Goal: Information Seeking & Learning: Find specific fact

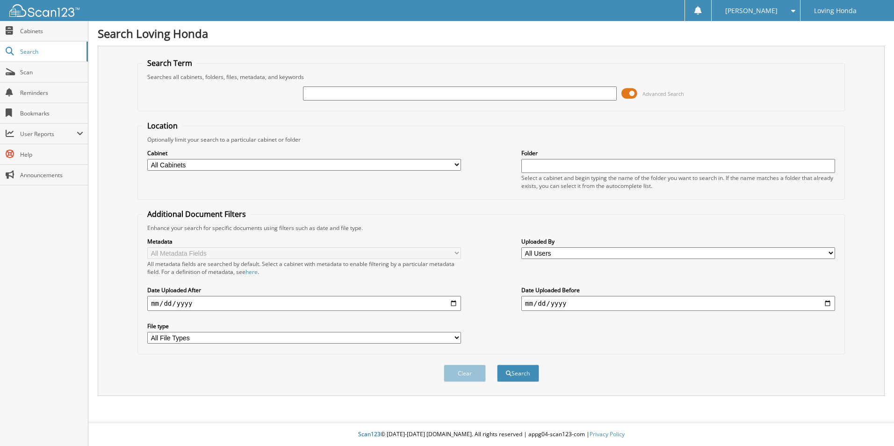
click at [370, 91] on input "text" at bounding box center [460, 94] width 314 height 14
type input "95830"
click at [497, 365] on button "Search" at bounding box center [518, 373] width 42 height 17
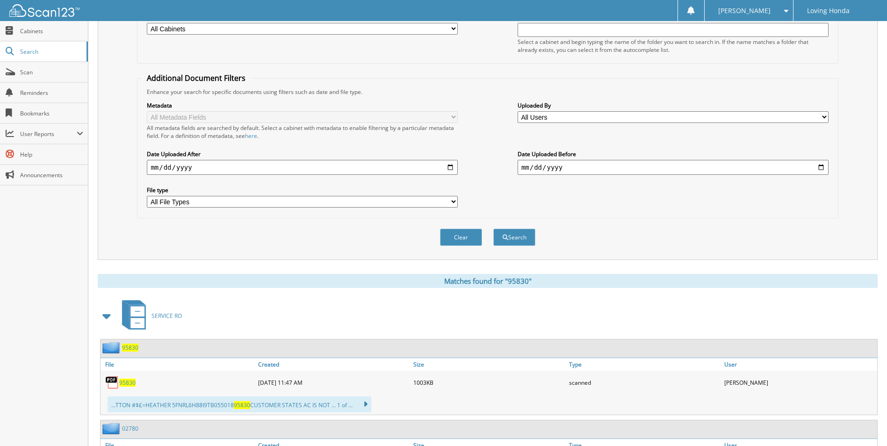
scroll to position [234, 0]
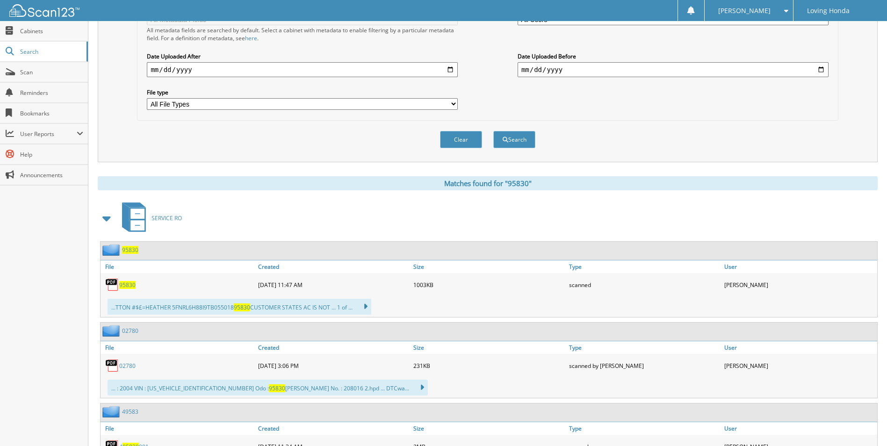
click at [123, 281] on span "95830" at bounding box center [127, 285] width 16 height 8
click at [346, 62] on input "date" at bounding box center [302, 69] width 311 height 15
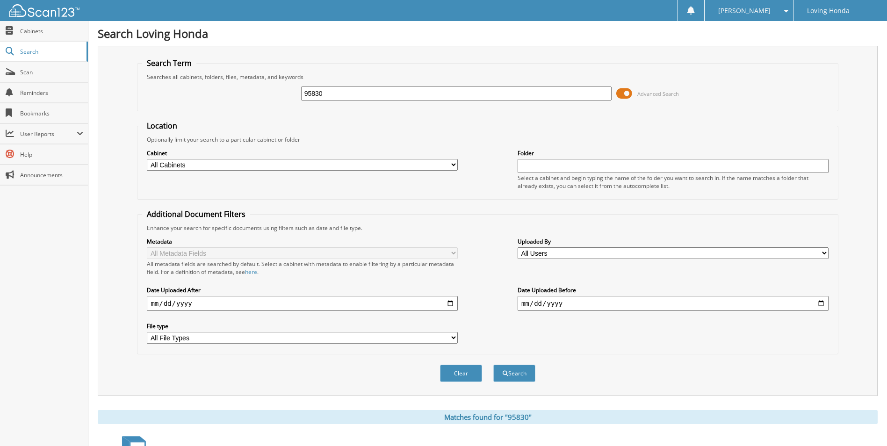
drag, startPoint x: 383, startPoint y: 98, endPoint x: 288, endPoint y: 93, distance: 96.0
click at [288, 93] on div "95830 Advanced Search" at bounding box center [487, 93] width 691 height 25
type input "95508"
click at [493, 365] on button "Search" at bounding box center [514, 373] width 42 height 17
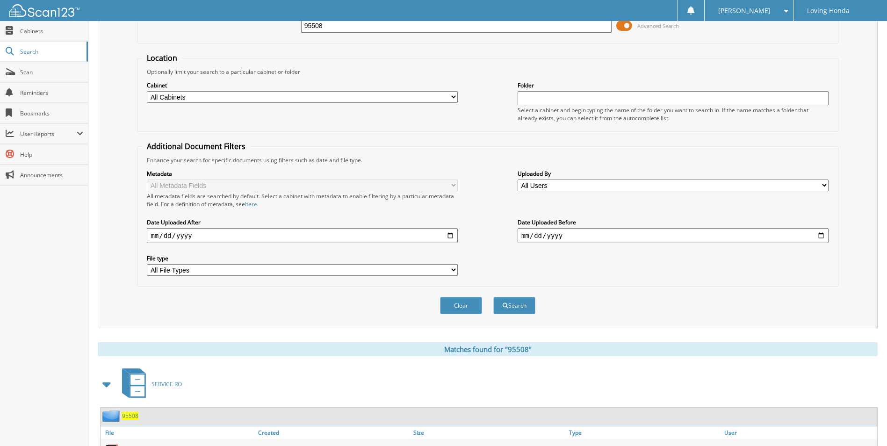
scroll to position [129, 0]
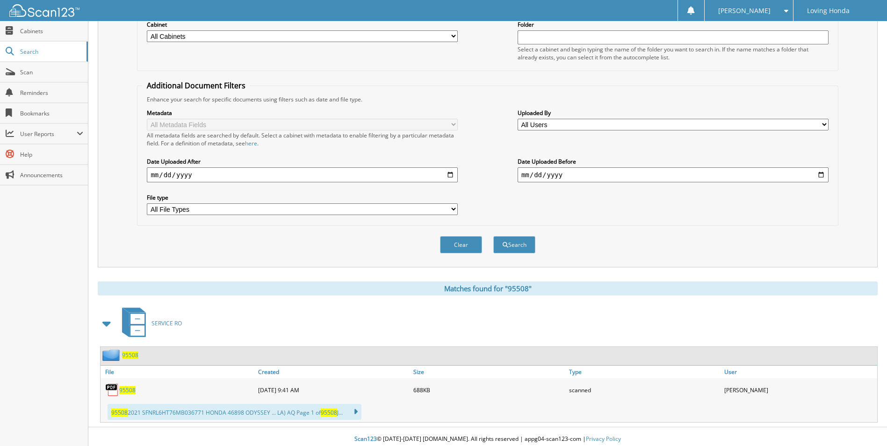
click at [130, 386] on span "95508" at bounding box center [127, 390] width 16 height 8
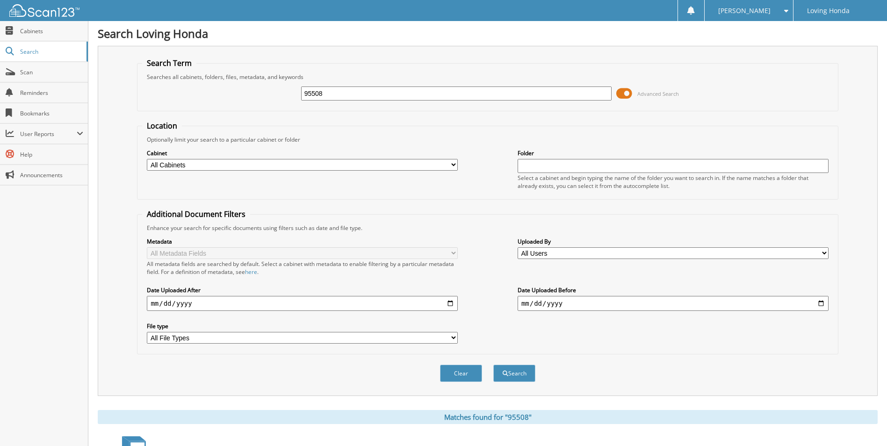
drag, startPoint x: 412, startPoint y: 94, endPoint x: 403, endPoint y: 95, distance: 9.0
click at [402, 95] on input "95508" at bounding box center [456, 94] width 311 height 14
type input "95041"
click at [493, 365] on button "Search" at bounding box center [514, 373] width 42 height 17
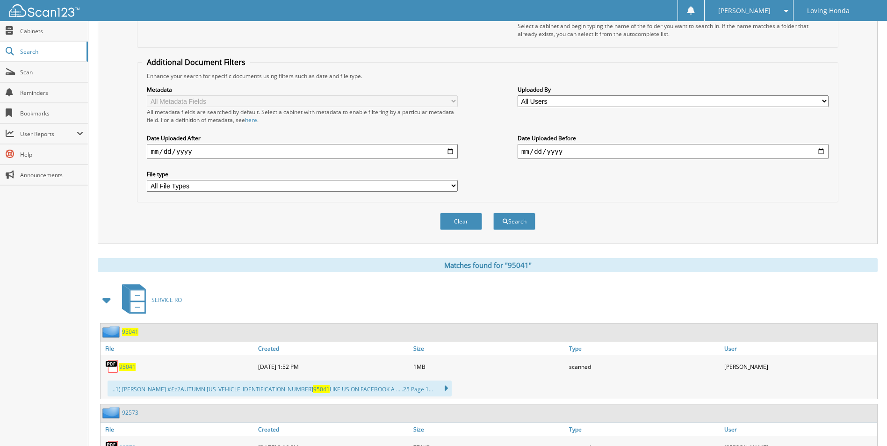
scroll to position [187, 0]
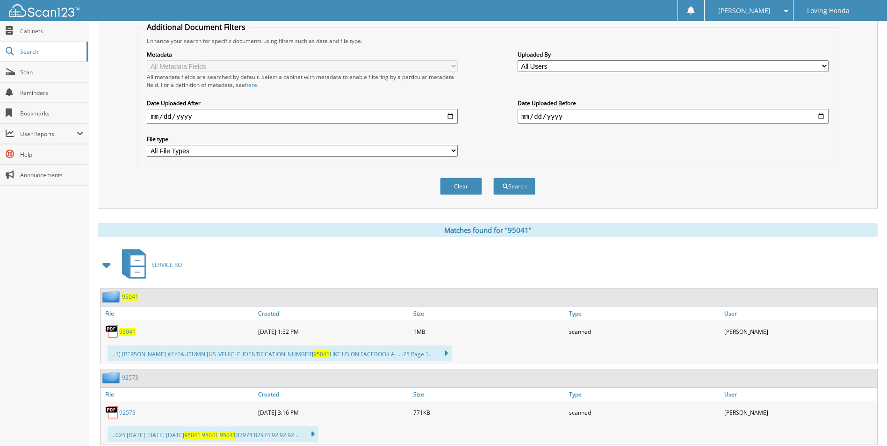
click at [132, 328] on span "95041" at bounding box center [127, 332] width 16 height 8
